Goal: Information Seeking & Learning: Learn about a topic

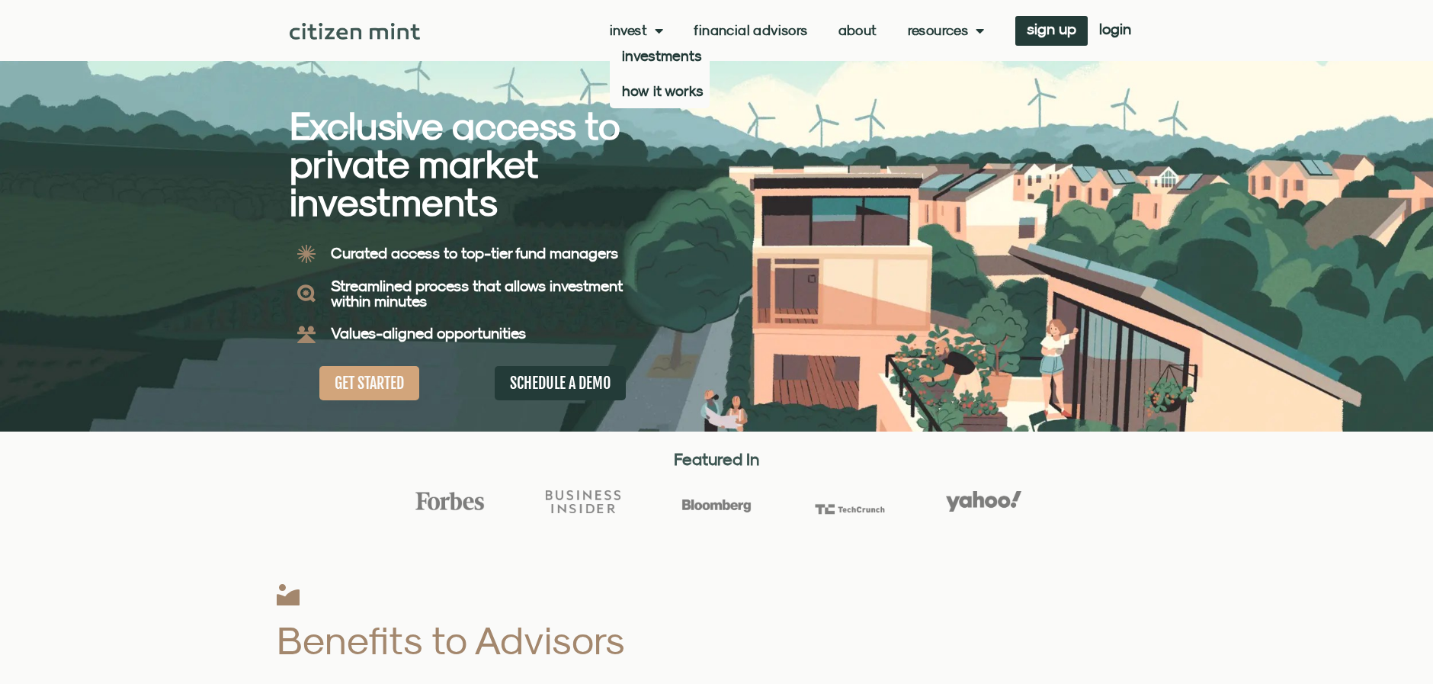
click at [634, 31] on link "Invest" at bounding box center [637, 30] width 54 height 15
click at [647, 30] on span "Menu" at bounding box center [655, 30] width 16 height 29
click at [633, 88] on link "how it works" at bounding box center [660, 90] width 100 height 35
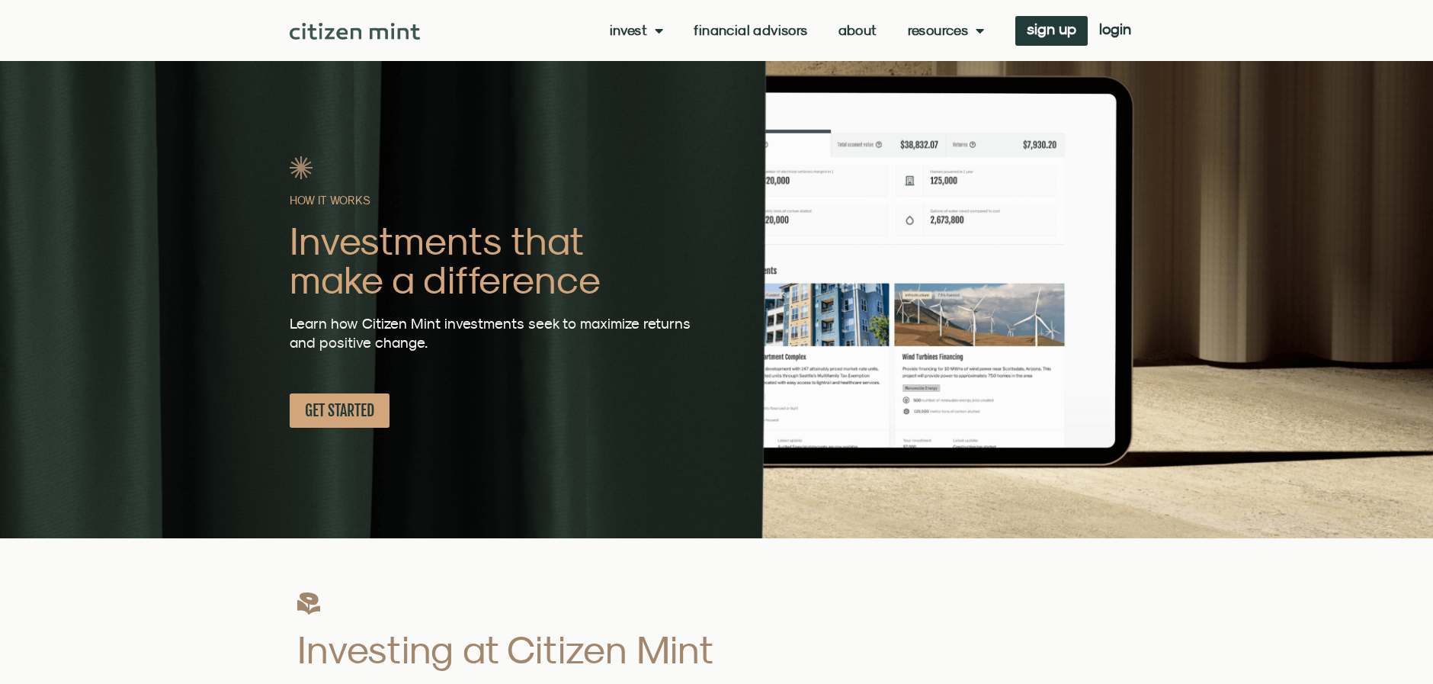
click at [855, 27] on link "About" at bounding box center [858, 30] width 39 height 15
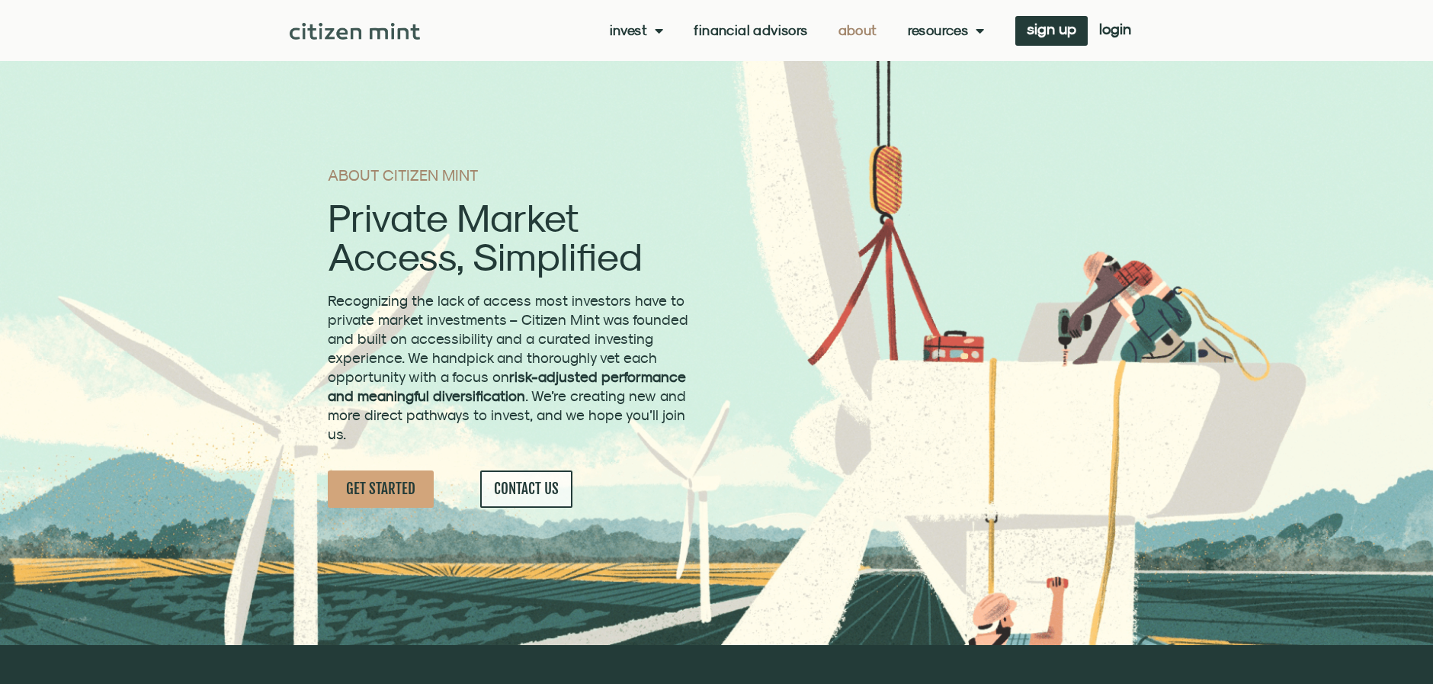
scroll to position [152, 0]
